Goal: Find specific page/section: Find specific page/section

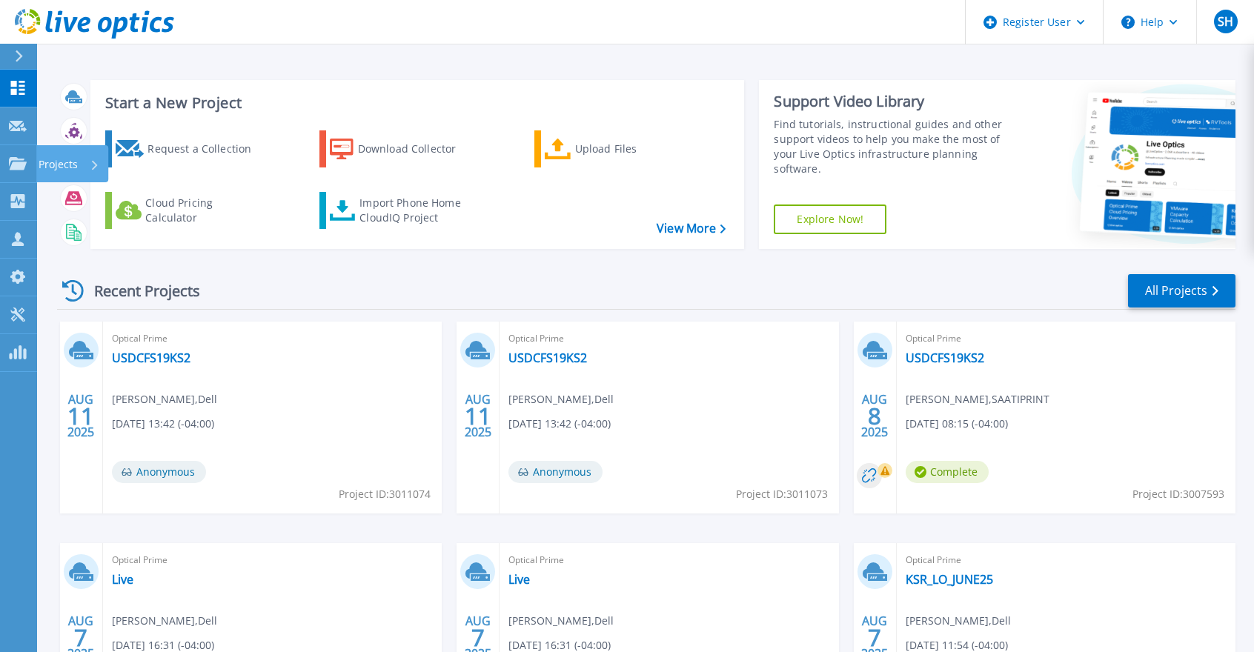
click at [42, 159] on p "Projects" at bounding box center [58, 164] width 39 height 39
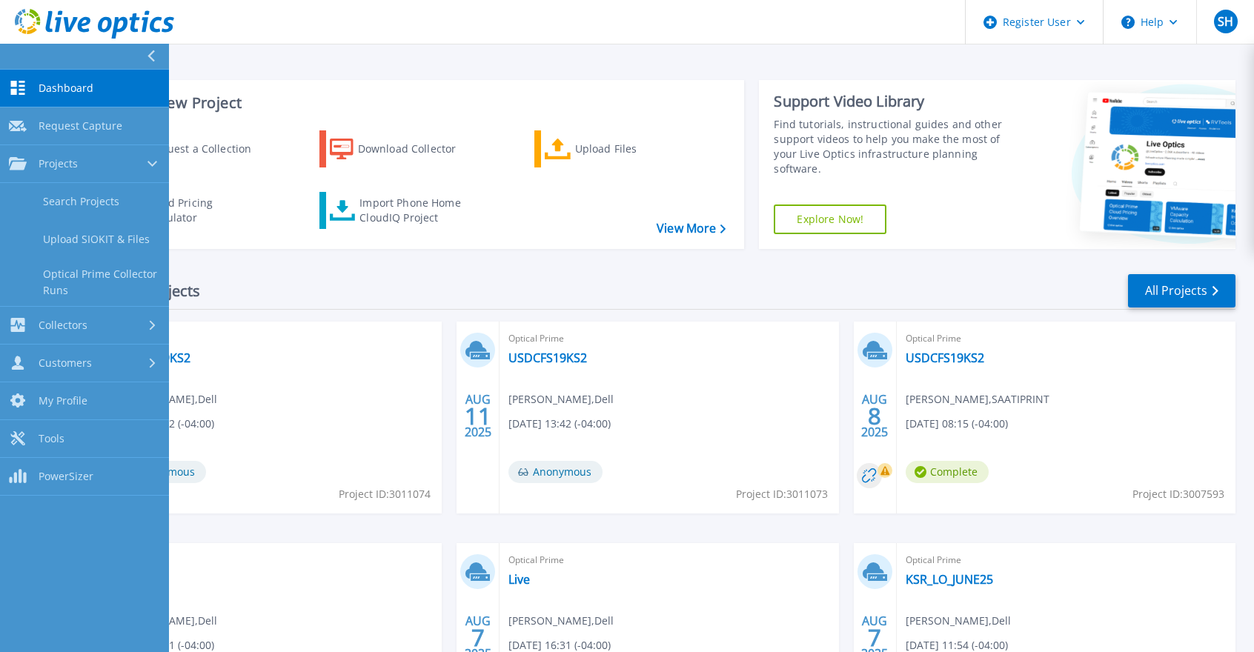
click at [79, 200] on link "Search Projects" at bounding box center [84, 202] width 169 height 38
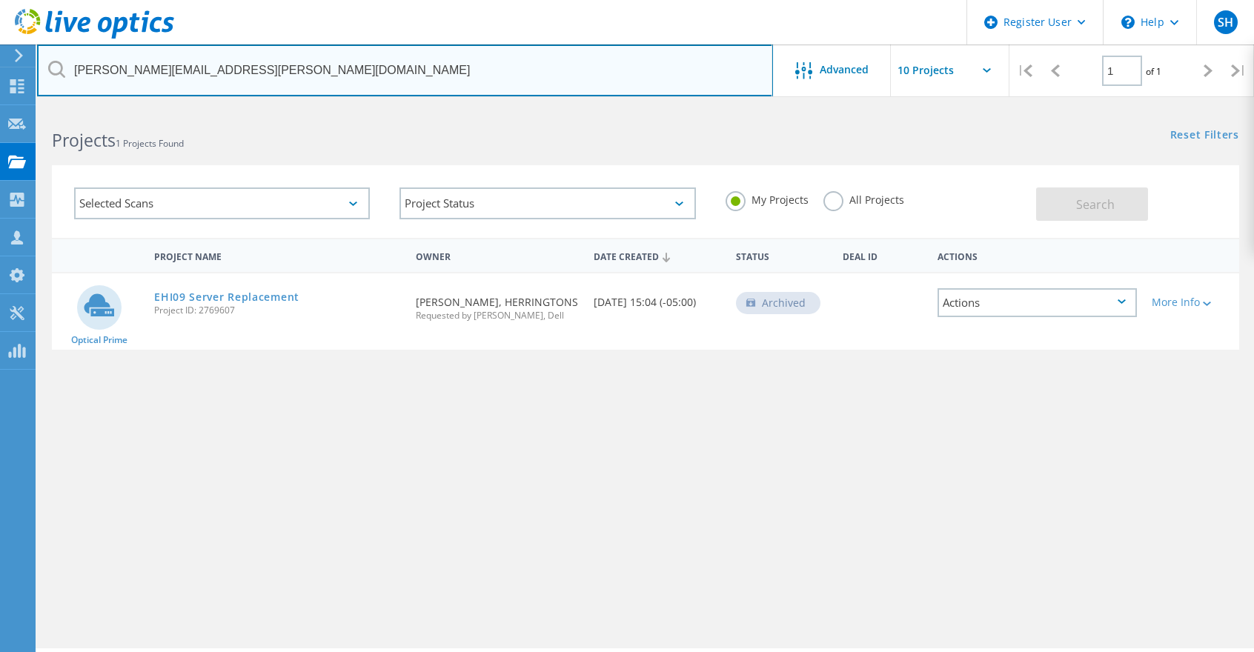
click at [557, 67] on input "chad.kilmer@herringtons.com" at bounding box center [405, 70] width 736 height 52
paste input "pbusch@zehnder-rittling"
type input "pbusch@zehnder-rittling.com"
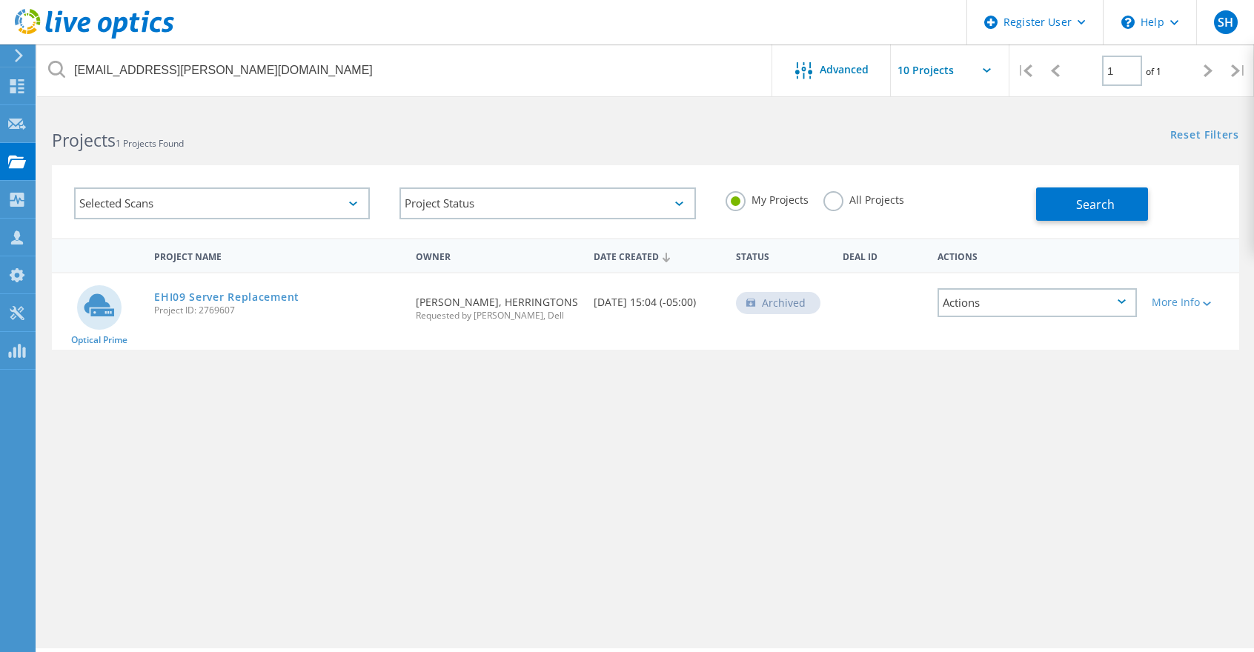
click at [1109, 200] on span "Search" at bounding box center [1095, 204] width 39 height 16
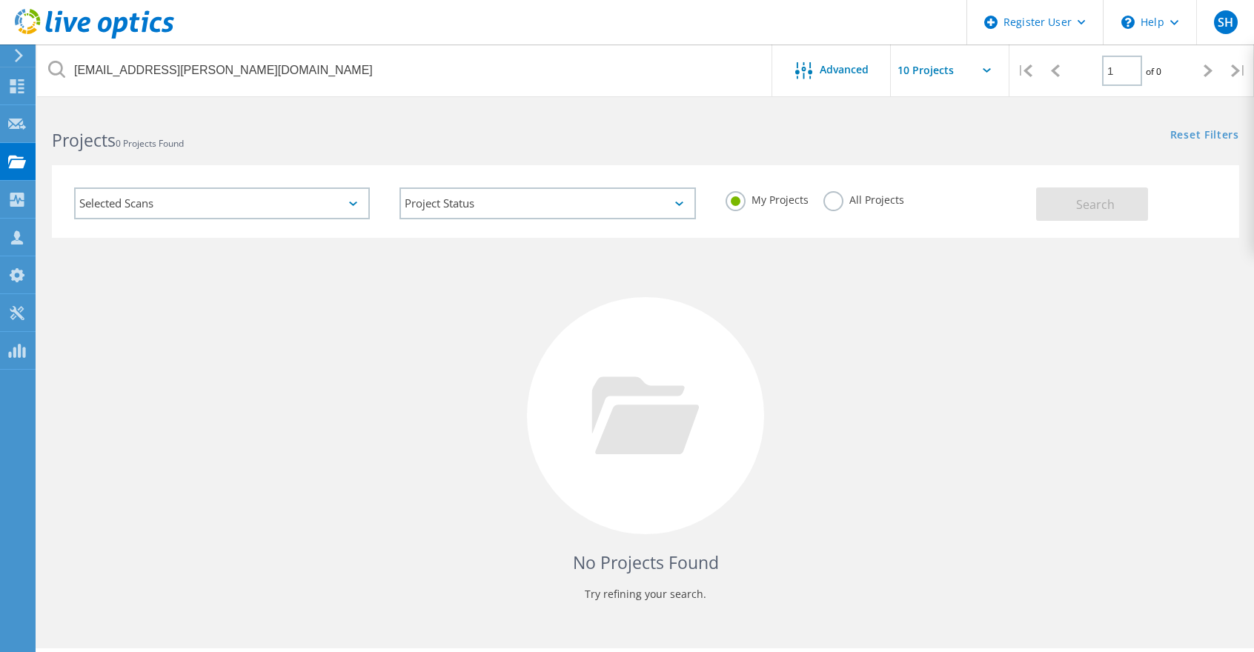
click at [835, 197] on label "All Projects" at bounding box center [863, 198] width 81 height 14
click at [0, 0] on input "All Projects" at bounding box center [0, 0] width 0 height 0
click at [1073, 196] on button "Search" at bounding box center [1092, 204] width 112 height 33
